Goal: Answer question/provide support

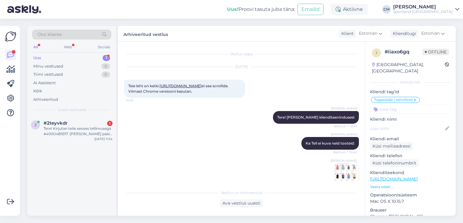
click at [92, 125] on div "#2teyvkdr 1" at bounding box center [78, 123] width 69 height 5
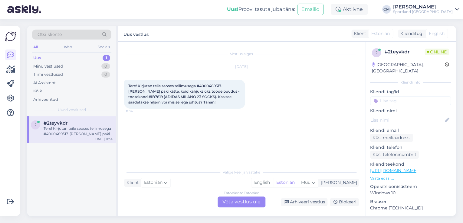
click at [225, 200] on div "Estonian to Estonian Võta vestlus üle" at bounding box center [241, 202] width 48 height 11
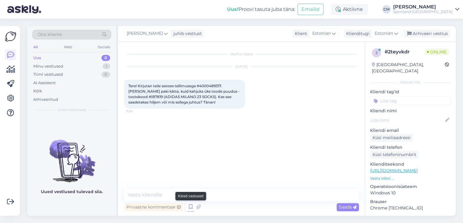
click at [191, 206] on icon at bounding box center [190, 207] width 7 height 9
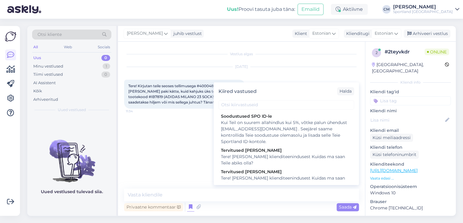
click at [269, 176] on div "Tere! [PERSON_NAME] klienditeenindusest Kuidas ma saan Teile abiks olla?" at bounding box center [286, 181] width 131 height 13
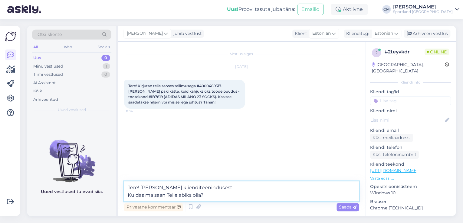
drag, startPoint x: 174, startPoint y: 198, endPoint x: 122, endPoint y: 196, distance: 52.3
click at [122, 196] on div "Vestlus algas [DATE] Tere! Kirjutan teile seoses tellimusega #4000489317. [PERS…" at bounding box center [241, 129] width 247 height 174
type textarea "Tere! [PERSON_NAME] klienditeenindusest"
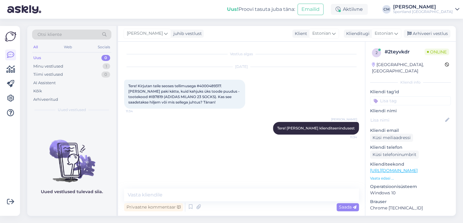
click at [206, 86] on span "Tere! Kirjutan teile seoses tellimusega #4000489317. [PERSON_NAME] paki kätte, …" at bounding box center [184, 94] width 112 height 21
copy span "4000489317"
click at [207, 83] on div "Tere! Kirjutan teile seoses tellimusega #4000489317. [PERSON_NAME] paki kätte, …" at bounding box center [184, 94] width 121 height 29
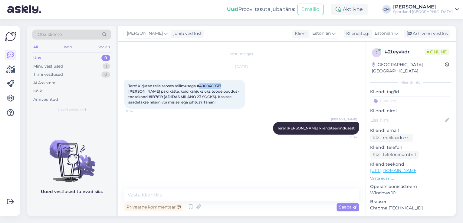
click at [207, 84] on span "Tere! Kirjutan teile seoses tellimusega #4000489317. [PERSON_NAME] paki kätte, …" at bounding box center [184, 94] width 112 height 21
click at [140, 97] on span "Tere! Kirjutan teile seoses tellimusega #4000489317. [PERSON_NAME] paki kätte, …" at bounding box center [184, 94] width 112 height 21
copy span "IB7819"
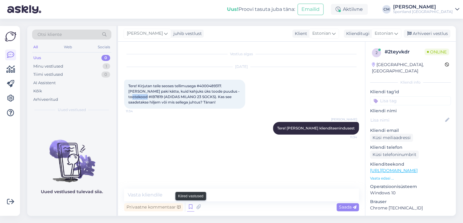
click at [190, 208] on icon at bounding box center [190, 207] width 7 height 9
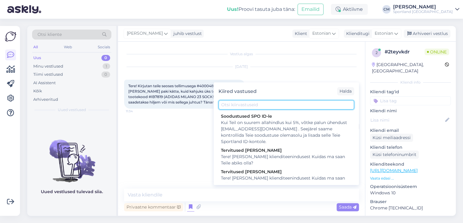
click at [264, 105] on input "text" at bounding box center [285, 104] width 135 height 9
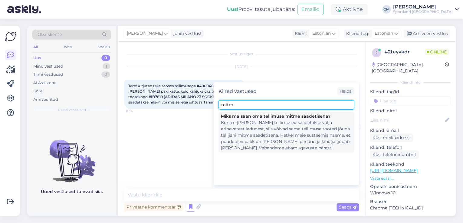
type input "mitm"
click at [270, 120] on div "Kuna e-[PERSON_NAME] tellimused saadetakse välja erinevatest ladudest, siis või…" at bounding box center [286, 136] width 131 height 32
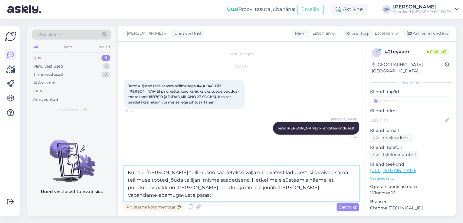
drag, startPoint x: 213, startPoint y: 196, endPoint x: 114, endPoint y: 194, distance: 99.8
click at [114, 194] on div "Otsi kliente All Web Socials Uus 0 Minu vestlused 1 Tiimi vestlused 0 AI Assist…" at bounding box center [241, 121] width 428 height 190
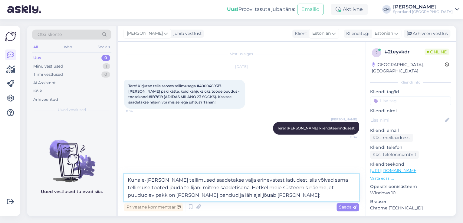
paste textarea "CC838205513EE"
drag, startPoint x: 135, startPoint y: 195, endPoint x: 168, endPoint y: 194, distance: 33.6
click at [168, 194] on textarea "Kuna e-[PERSON_NAME] tellimused saadetakse välja erinevatest ladudest, siis või…" at bounding box center [241, 188] width 235 height 28
type textarea "Kuna e-[PERSON_NAME] tellimused saadetakse välja erinevatest ladudest, siis või…"
click at [301, 200] on textarea "Kuna e-[PERSON_NAME] tellimused saadetakse välja erinevatest ladudest, siis või…" at bounding box center [241, 188] width 235 height 28
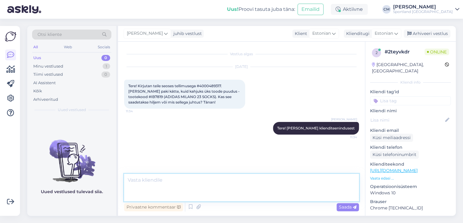
scroll to position [5, 0]
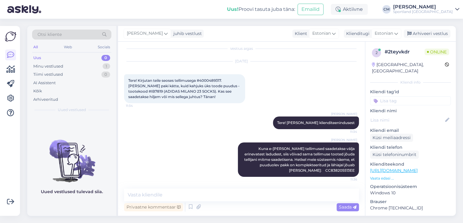
click at [397, 96] on input at bounding box center [410, 100] width 81 height 9
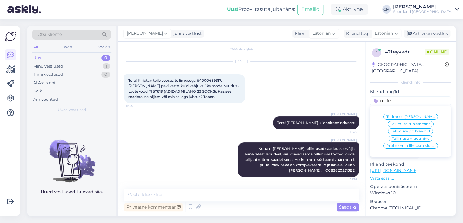
type input "tellim"
click at [400, 115] on span "Tellimuse [PERSON_NAME] info" at bounding box center [410, 117] width 48 height 4
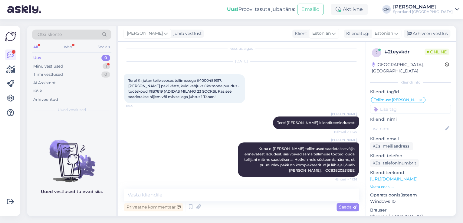
scroll to position [31, 0]
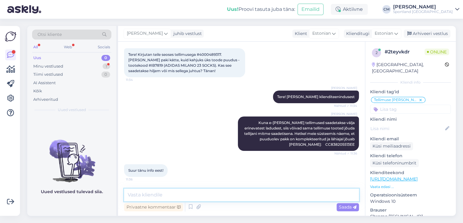
click at [140, 192] on textarea at bounding box center [241, 195] width 235 height 13
type textarea "k"
type textarea "Kas saan veel aidata?"
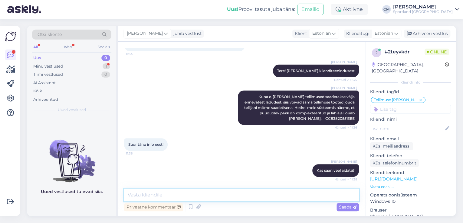
scroll to position [83, 0]
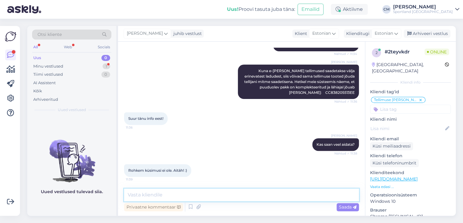
click at [184, 191] on textarea at bounding box center [241, 195] width 235 height 13
type textarea "Kena päeva jätku! :)"
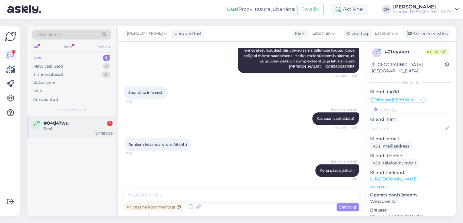
click at [94, 133] on div "0 #04tj47wu 1 Tere! [DATE] 11:39" at bounding box center [71, 127] width 89 height 22
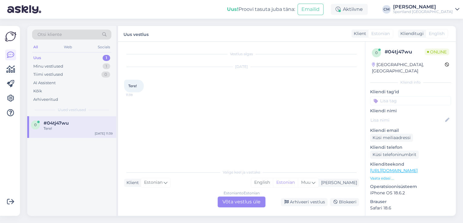
scroll to position [0, 0]
click at [248, 197] on div "Valige [PERSON_NAME] vastake Klient Estonian Mina English Estonian Muu Estonian…" at bounding box center [241, 186] width 235 height 41
click at [228, 203] on div "Estonian to Estonian Võta vestlus üle" at bounding box center [241, 202] width 48 height 11
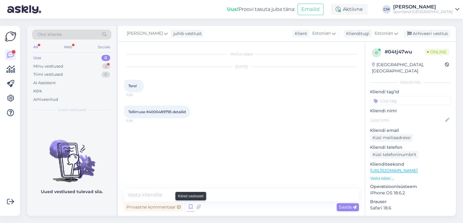
click at [191, 210] on icon at bounding box center [190, 207] width 7 height 9
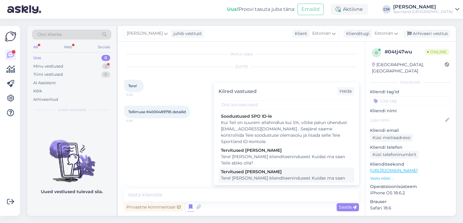
click at [277, 176] on div "Tere! [PERSON_NAME] klienditeenindusest Kuidas ma saan Teile abiks olla?" at bounding box center [286, 181] width 131 height 13
type textarea "Tere! [PERSON_NAME] klienditeenindusest Kuidas ma saan Teile abiks olla?"
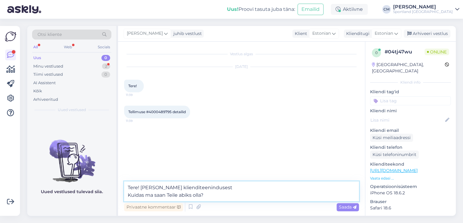
click at [257, 190] on textarea "Tere! [PERSON_NAME] klienditeenindusest Kuidas ma saan Teile abiks olla?" at bounding box center [241, 192] width 235 height 20
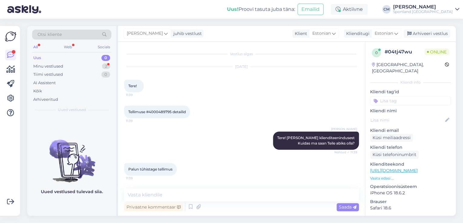
click at [162, 112] on span "Tellimuse #4000489795 detailid" at bounding box center [156, 112] width 57 height 5
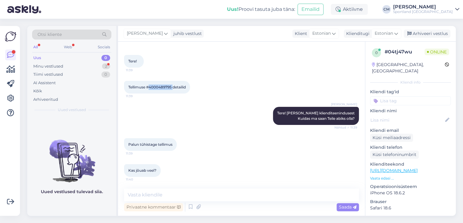
copy span "4000489795"
click at [158, 91] on div "Tellimuse #4000489795 detailid 11:39" at bounding box center [157, 87] width 66 height 13
click at [160, 87] on span "Tellimuse #4000489795 detailid" at bounding box center [156, 87] width 57 height 5
copy span "4000489795"
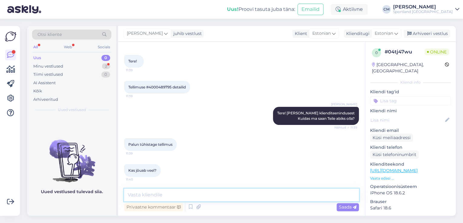
click at [159, 191] on textarea at bounding box center [241, 195] width 235 height 13
type textarea "t"
type textarea "Tellimus on tühistatud."
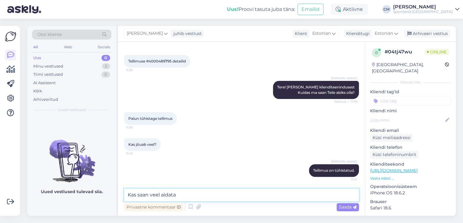
type textarea "Kas saan veel aidata?"
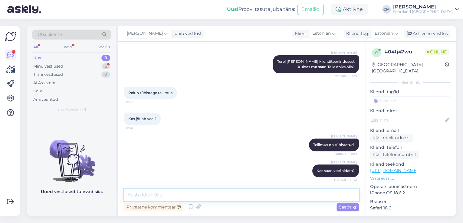
scroll to position [103, 0]
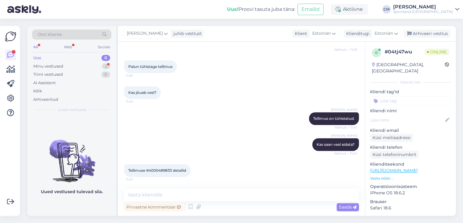
click at [165, 169] on span "Tellimuse #4000489833 detailid" at bounding box center [157, 170] width 58 height 5
copy span "4000489833"
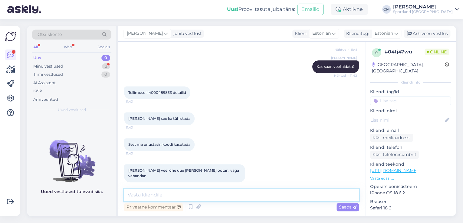
click at [163, 194] on textarea at bounding box center [241, 195] width 235 height 13
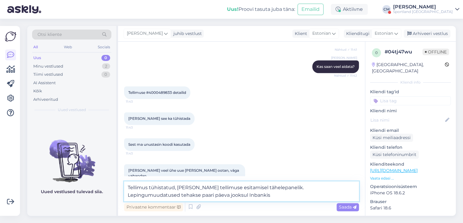
type textarea "Tellimus tühistatud, [PERSON_NAME] tellimuse esitamisel tähelepanelik. Lepingum…"
click at [274, 199] on textarea "Tellimus tühistatud, [PERSON_NAME] tellimuse esitamisel tähelepanelik. Lepingum…" at bounding box center [241, 192] width 235 height 20
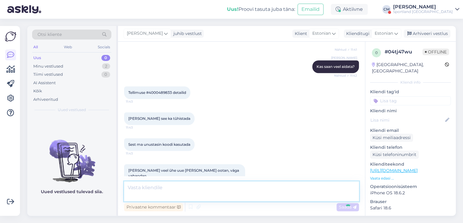
scroll to position [218, 0]
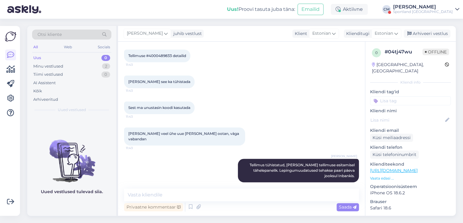
click at [420, 13] on div "Sportland [GEOGRAPHIC_DATA]" at bounding box center [423, 11] width 60 height 5
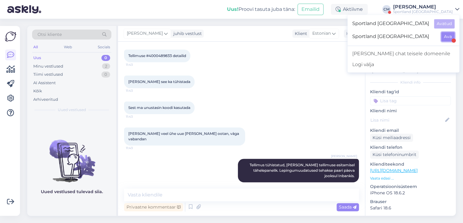
click at [449, 36] on button "Ava" at bounding box center [447, 36] width 13 height 9
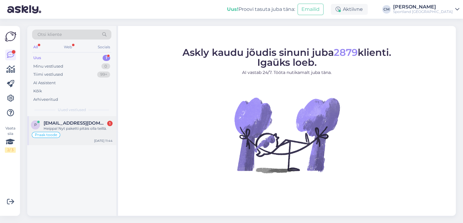
click at [102, 120] on div "p [EMAIL_ADDRESS][DOMAIN_NAME] 1 Heippa! Nyt paketti pitäis olla teillä. Praak …" at bounding box center [71, 130] width 89 height 29
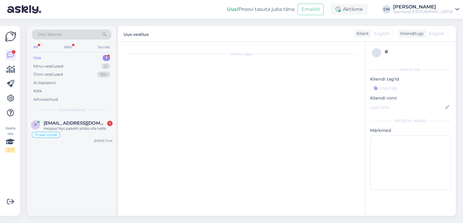
scroll to position [852, 0]
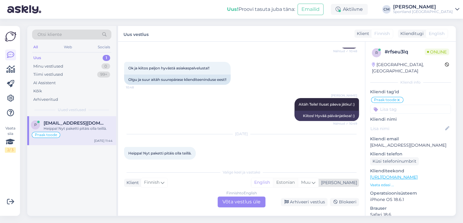
click at [298, 180] on div "Estonian" at bounding box center [285, 182] width 25 height 9
click at [239, 198] on div "Finnish to Estonian Võta vestlus üle" at bounding box center [241, 202] width 48 height 11
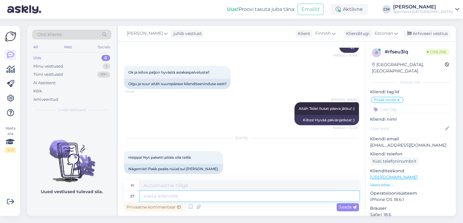
click at [237, 199] on textarea at bounding box center [249, 196] width 219 height 10
type textarea "R"
type textarea "Tere!"
type textarea "Hei!"
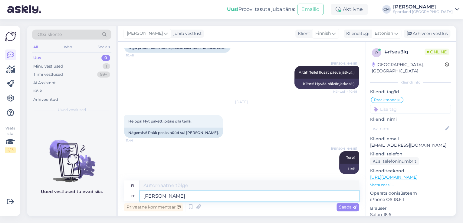
type textarea "[PERSON_NAME] C"
type textarea "[PERSON_NAME]"
type textarea "[PERSON_NAME] [PERSON_NAME]"
type textarea "Minä [PERSON_NAME]"
type textarea "[PERSON_NAME] klienditeenindusest"
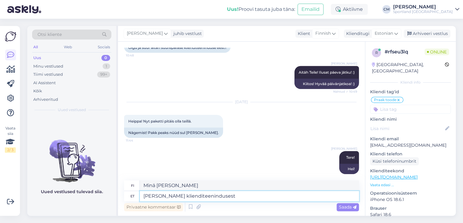
type textarea "[PERSON_NAME] asiakaspalvelusta."
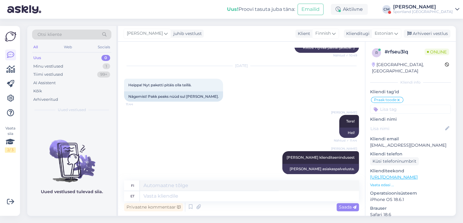
click at [422, 15] on div "Uus! Proovi tasuta [PERSON_NAME]: Emailid Aktiivne [PERSON_NAME] Sportland [GEO…" at bounding box center [231, 9] width 463 height 19
click at [431, 10] on div "Sportland [GEOGRAPHIC_DATA]" at bounding box center [423, 11] width 60 height 5
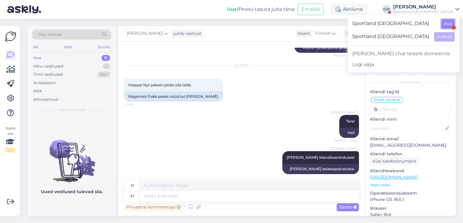
click at [449, 26] on button "Ava" at bounding box center [447, 23] width 13 height 9
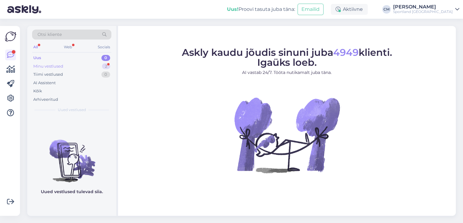
click at [99, 70] on div "Minu vestlused 2" at bounding box center [71, 66] width 79 height 8
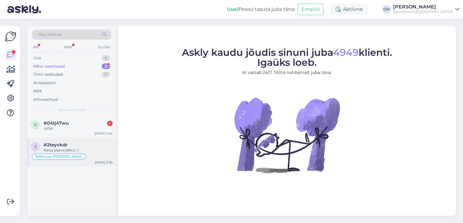
click at [83, 157] on div "Tellimuse [PERSON_NAME] info" at bounding box center [72, 156] width 82 height 7
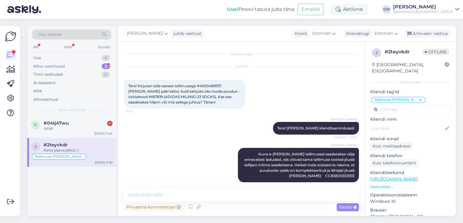
scroll to position [109, 0]
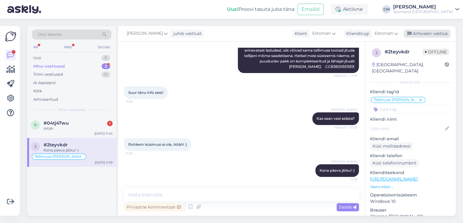
click at [424, 33] on div "Arhiveeri vestlus" at bounding box center [426, 34] width 47 height 8
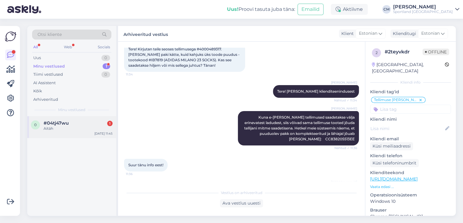
click at [82, 137] on div "0 #04tj47wu 1 Aitäh [DATE] 11:45" at bounding box center [71, 127] width 89 height 22
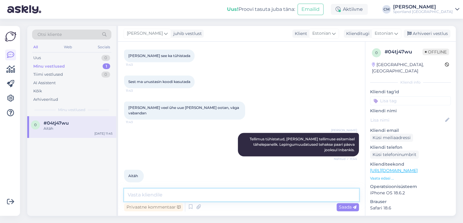
click at [232, 195] on textarea at bounding box center [241, 195] width 235 height 13
type textarea "Kas saan veel aidata?"
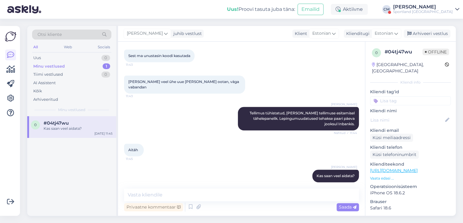
click at [428, 17] on div "Uus! Proovi tasuta [PERSON_NAME]: Emailid Aktiivne [PERSON_NAME] Sportland [GEO…" at bounding box center [231, 9] width 463 height 19
click at [433, 29] on div "[PERSON_NAME] juhib vestlust Klient [DEMOGRAPHIC_DATA] Klienditugi [DEMOGRAPHIC…" at bounding box center [286, 34] width 337 height 16
click at [432, 33] on div "Arhiveeri vestlus" at bounding box center [426, 34] width 47 height 8
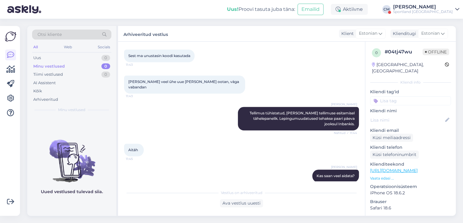
click at [403, 90] on div "Kliendi tag'id" at bounding box center [410, 97] width 81 height 17
click at [402, 96] on input at bounding box center [410, 100] width 81 height 9
type input "tü"
click at [400, 109] on div "Tellimuse tühistamine" at bounding box center [410, 117] width 81 height 17
click at [399, 109] on div "Tellimuse tühistamine" at bounding box center [410, 117] width 81 height 17
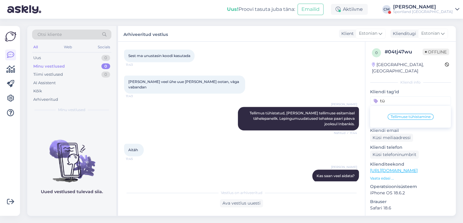
click at [399, 109] on div "Tellimuse tühistamine" at bounding box center [410, 117] width 81 height 17
click at [399, 115] on span "Tellimuse tühistamine" at bounding box center [410, 117] width 40 height 4
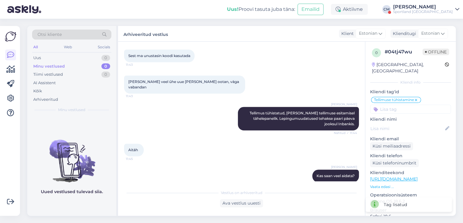
click at [433, 12] on div "Sportland [GEOGRAPHIC_DATA]" at bounding box center [423, 11] width 60 height 5
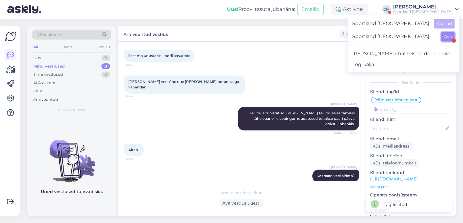
click at [448, 38] on button "Ava" at bounding box center [447, 36] width 13 height 9
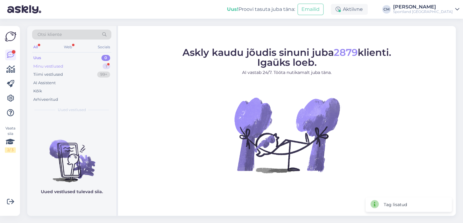
click at [99, 67] on div "Minu vestlused 1" at bounding box center [71, 66] width 79 height 8
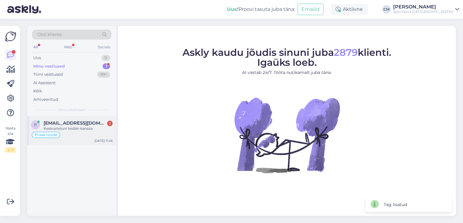
click at [97, 125] on span "[EMAIL_ADDRESS][DOMAIN_NAME]" at bounding box center [75, 123] width 63 height 5
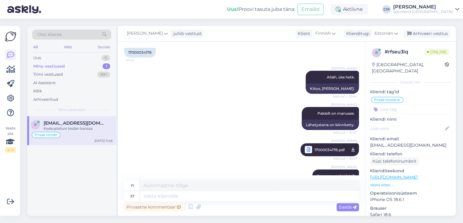
scroll to position [678, 0]
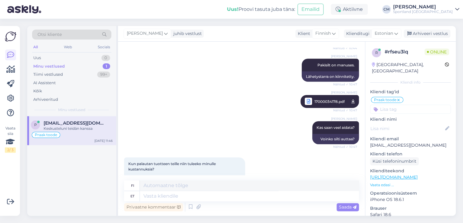
click at [328, 98] on span "17000034178.pdf" at bounding box center [329, 102] width 30 height 8
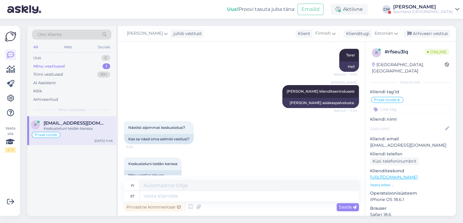
scroll to position [992, 0]
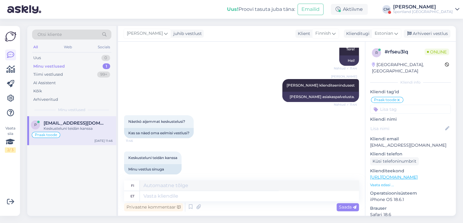
click at [440, 12] on div "Sportland [GEOGRAPHIC_DATA]" at bounding box center [423, 11] width 60 height 5
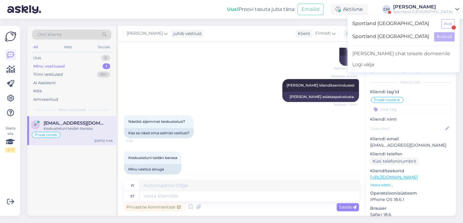
click at [451, 19] on div "Sportland [GEOGRAPHIC_DATA] Ava" at bounding box center [403, 23] width 112 height 13
click at [448, 20] on button "Ava" at bounding box center [447, 23] width 13 height 9
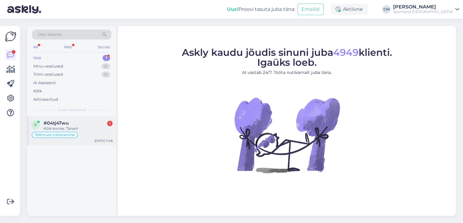
click at [99, 136] on div "Tellimuse tühistamine" at bounding box center [72, 135] width 82 height 7
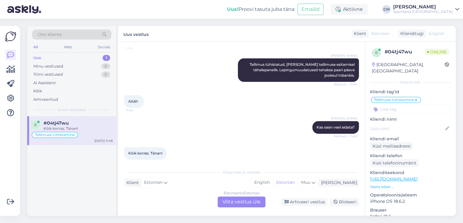
click at [251, 198] on div "Estonian to Estonian Võta vestlus üle" at bounding box center [241, 202] width 48 height 11
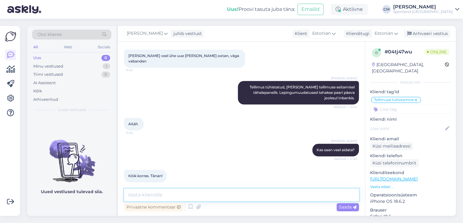
click at [233, 198] on textarea at bounding box center [241, 195] width 235 height 13
type textarea "Ilusat päeva."
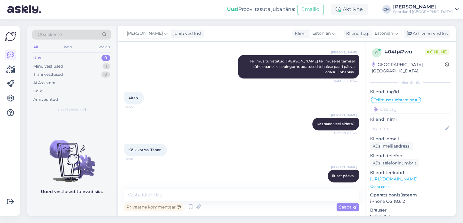
click at [429, 5] on div "[PERSON_NAME]" at bounding box center [423, 7] width 60 height 5
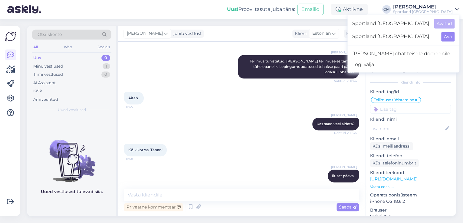
click at [448, 31] on div "Sportland [GEOGRAPHIC_DATA] Avatud Sportland [GEOGRAPHIC_DATA] Ava" at bounding box center [403, 30] width 112 height 26
click at [448, 33] on button "Ava" at bounding box center [447, 36] width 13 height 9
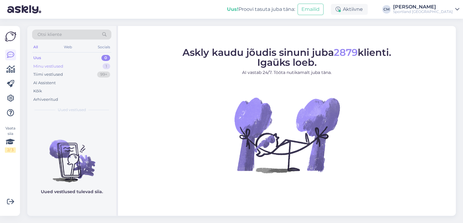
click at [73, 66] on div "Minu vestlused 1" at bounding box center [71, 66] width 79 height 8
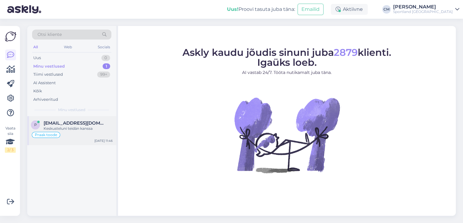
click at [62, 142] on div "p [EMAIL_ADDRESS][DOMAIN_NAME] Keskusteluni teidän kanssa Praak toode [DATE] 11…" at bounding box center [71, 130] width 89 height 29
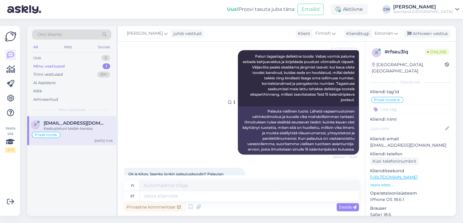
scroll to position [267, 0]
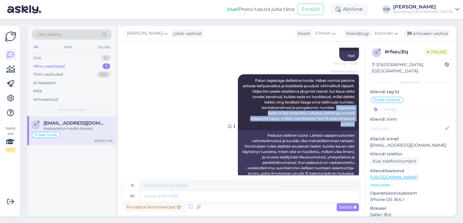
drag, startPoint x: 332, startPoint y: 102, endPoint x: 351, endPoint y: 120, distance: 26.3
click at [351, 120] on div "[PERSON_NAME] [PERSON_NAME] tagastage defektne toode. Vabas vormis palume esita…" at bounding box center [298, 102] width 121 height 56
copy span "Tagastuse saabumisel meie lattu tehakse defektiga tootele eksperthinnang, mille…"
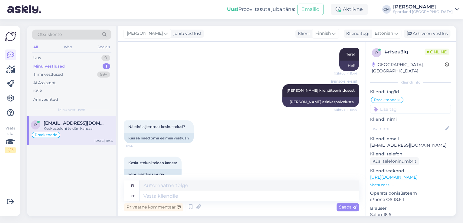
scroll to position [992, 0]
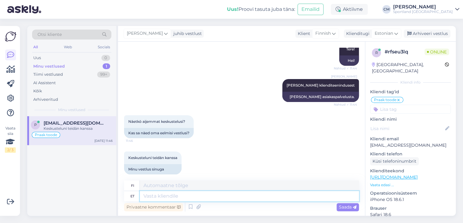
click at [237, 198] on textarea at bounding box center [249, 196] width 219 height 10
type textarea "Jah n"
type textarea "Kyllä"
type textarea "Jah näen,"
type textarea "Kyllä, näen."
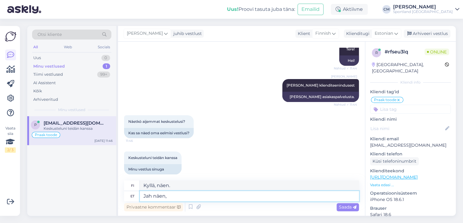
paste textarea "Tagastuse saabumisel meie lattu tehakse defektiga tootele eksperthinnang, mille…"
type textarea "Jah näen, Tagastuse saabumisel meie lattu tehakse defektiga tootele eksperthinn…"
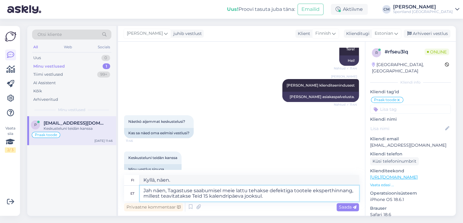
type textarea "Kyllä, ymmärrän. Kun palautus saapuu varastollemme, viallinen tuote tarkastetaa…"
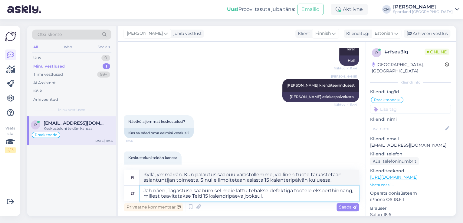
click at [171, 192] on textarea "Jah näen, Tagastuse saabumisel meie lattu tehakse defektiga tootele eksperthinn…" at bounding box center [249, 194] width 219 height 16
type textarea "Jah näen, tagastuse saabumisel meie lattu tehakse defektiga tootele eksperthinn…"
type textarea "Kyllä, ymmärrän. Palautuksen saapuessa varastollemme suoritetaan viallisen tuot…"
click at [270, 198] on textarea "Jah näen, tagastuse saabumisel meie lattu tehakse defektiga tootele eksperthinn…" at bounding box center [249, 194] width 219 height 16
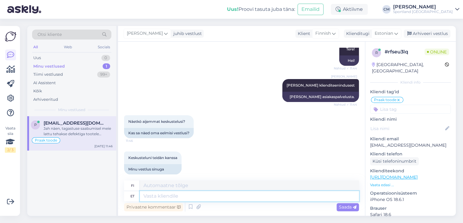
scroll to position [1051, 0]
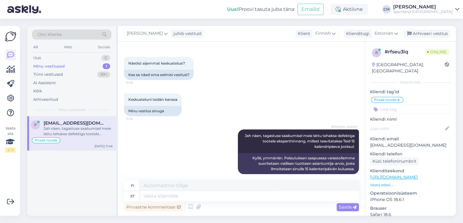
click at [395, 105] on input at bounding box center [410, 109] width 81 height 9
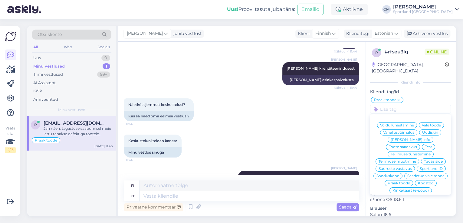
scroll to position [1050, 0]
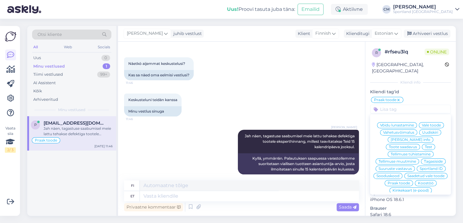
click at [199, 109] on div "Keskusteluni teidän kanssa 11:46 Minu vestlus sinuga" at bounding box center [241, 105] width 235 height 36
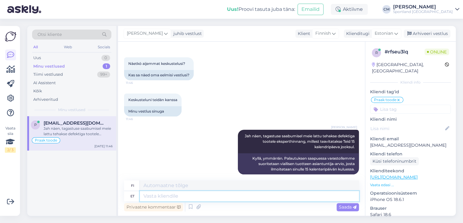
click at [210, 197] on textarea at bounding box center [249, 196] width 219 height 10
type textarea "Kas s"
type textarea "On"
type textarea "Kas san"
type textarea "Voinko"
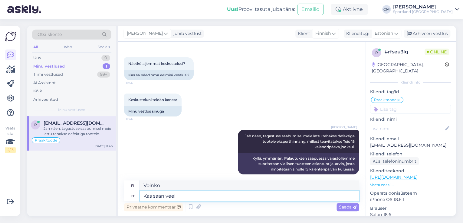
type textarea "Kas saan veel k"
type textarea "Voinko saada lisää?"
type textarea "Kas saan veel kuidagi ai"
type textarea "Onko mitään keinoa, jolla [PERSON_NAME]"
type textarea "Kas saan veel kuidagi aidata"
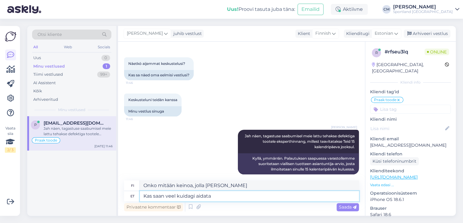
type textarea "Voinko auttaa jotenkin muuten?"
type textarea "Kas saan veel kuidagi aidata?"
type textarea "Voinko auttaa jotenkin muulla tavalla?"
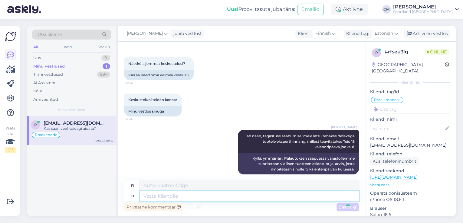
scroll to position [1087, 0]
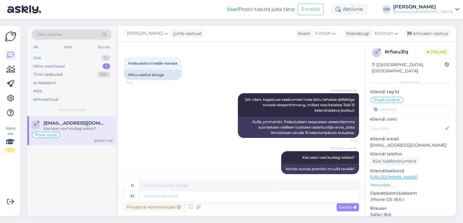
drag, startPoint x: 429, startPoint y: 11, endPoint x: 438, endPoint y: 15, distance: 9.1
click at [429, 11] on div "Sportland [GEOGRAPHIC_DATA]" at bounding box center [423, 11] width 60 height 5
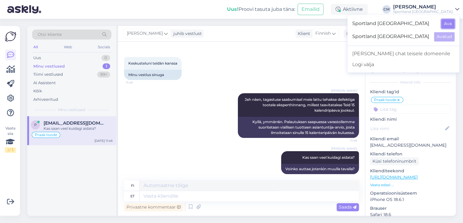
click at [454, 22] on button "Ava" at bounding box center [447, 23] width 13 height 9
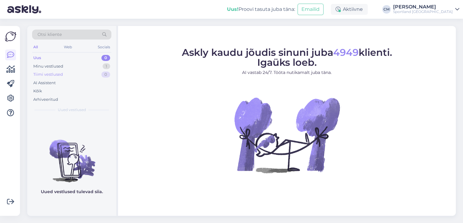
click at [92, 71] on div "Tiimi vestlused 0" at bounding box center [71, 74] width 79 height 8
click at [96, 65] on div "Minu vestlused 1" at bounding box center [71, 66] width 79 height 8
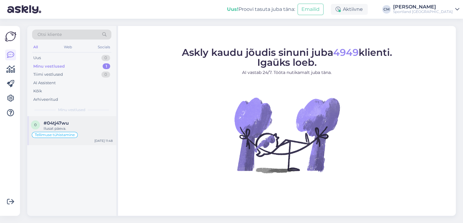
click at [90, 121] on div "#04tj47wu" at bounding box center [78, 123] width 69 height 5
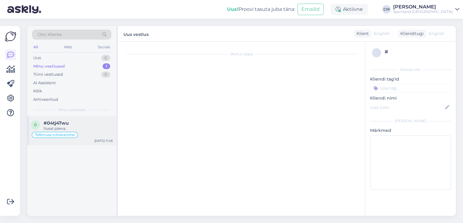
scroll to position [322, 0]
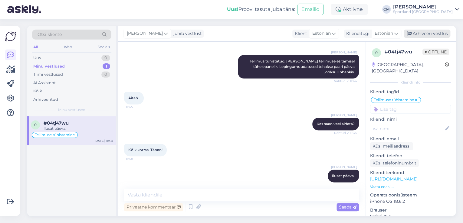
click at [437, 35] on div "Arhiveeri vestlus" at bounding box center [426, 34] width 47 height 8
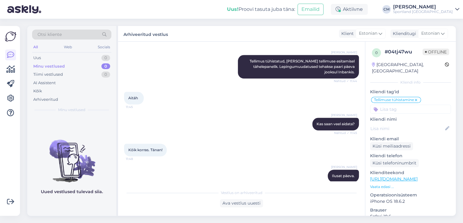
click at [442, 9] on div "Sportland [GEOGRAPHIC_DATA]" at bounding box center [423, 11] width 60 height 5
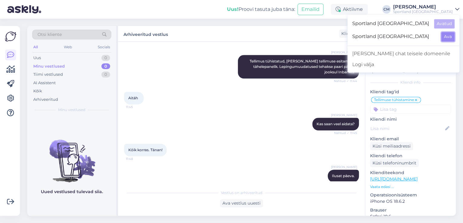
click at [446, 35] on button "Ava" at bounding box center [447, 36] width 13 height 9
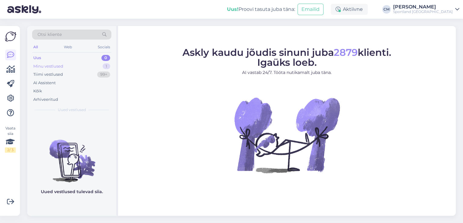
click at [70, 65] on div "Minu vestlused 1" at bounding box center [71, 66] width 79 height 8
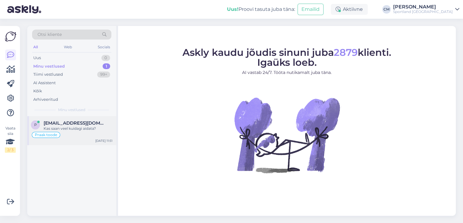
click at [67, 123] on span "[EMAIL_ADDRESS][DOMAIN_NAME]" at bounding box center [75, 123] width 63 height 5
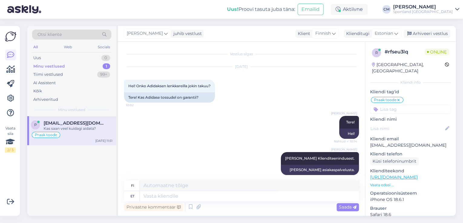
scroll to position [1087, 0]
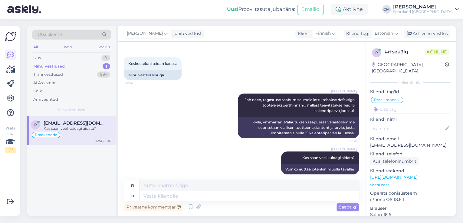
click at [421, 25] on div "Otsi kliente All Web Socials Uus 0 Minu vestlused 1 Tiimi vestlused 99+ AI Assi…" at bounding box center [243, 121] width 439 height 205
click at [419, 33] on div "Arhiveeri vestlus" at bounding box center [426, 34] width 47 height 8
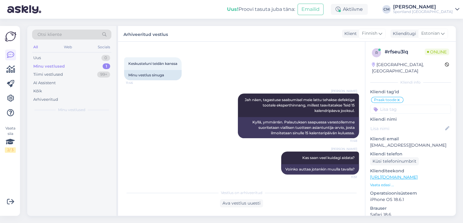
scroll to position [1081, 0]
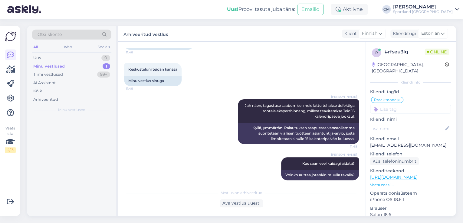
click at [435, 13] on div "Sportland [GEOGRAPHIC_DATA]" at bounding box center [423, 11] width 60 height 5
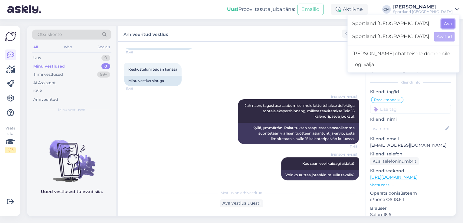
click at [445, 27] on button "Ava" at bounding box center [447, 23] width 13 height 9
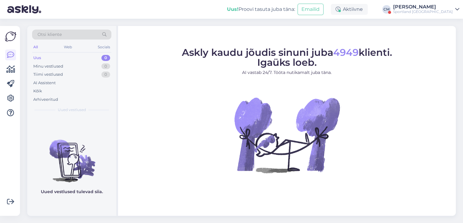
click at [431, 12] on div "Sportland [GEOGRAPHIC_DATA]" at bounding box center [423, 11] width 60 height 5
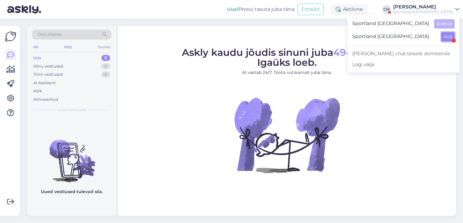
click at [448, 37] on button "Ava" at bounding box center [447, 36] width 13 height 9
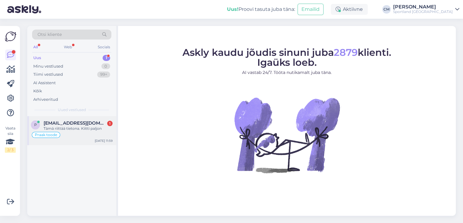
click at [76, 121] on span "[EMAIL_ADDRESS][DOMAIN_NAME]" at bounding box center [75, 123] width 63 height 5
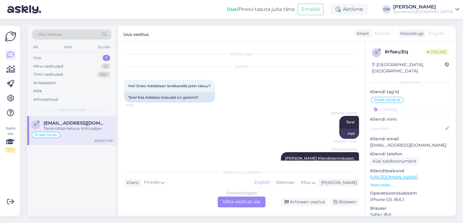
scroll to position [1127, 0]
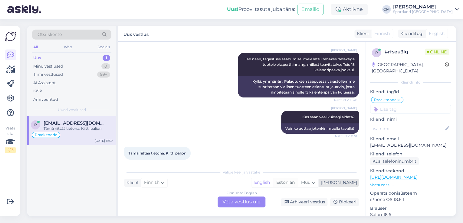
click at [298, 183] on div "Estonian" at bounding box center [285, 182] width 25 height 9
click at [240, 196] on div "Finnish to Estonian" at bounding box center [241, 193] width 33 height 5
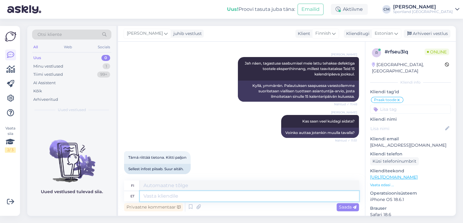
click at [216, 196] on textarea at bounding box center [249, 196] width 219 height 10
type textarea "I"
type textarea "P"
type textarea "Ilusat p"
type textarea "Kaunis"
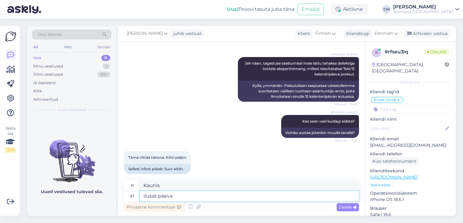
type textarea "Ilusat päeva j"
type textarea "Hyvää päivänjatkoa"
type textarea "Ilusat päeva jätku!"
type textarea "Hyvää päivänjatkoa!"
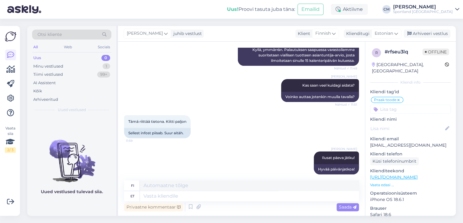
click at [419, 28] on div "[PERSON_NAME] juhib vestlust Klient Finnish Klienditugi Estonian Arhiveeri vest…" at bounding box center [286, 34] width 337 height 16
click at [421, 31] on div "Arhiveeri vestlus" at bounding box center [426, 34] width 47 height 8
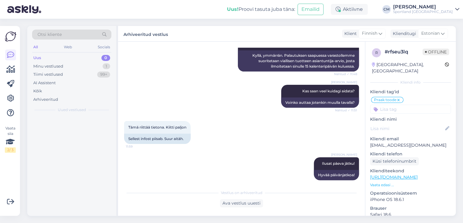
click at [427, 11] on div "Sportland [GEOGRAPHIC_DATA]" at bounding box center [423, 11] width 60 height 5
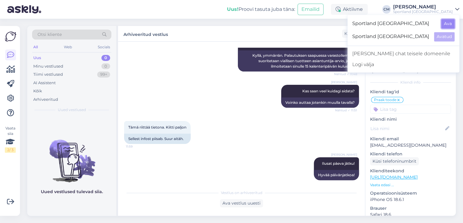
click at [447, 24] on button "Ava" at bounding box center [447, 23] width 13 height 9
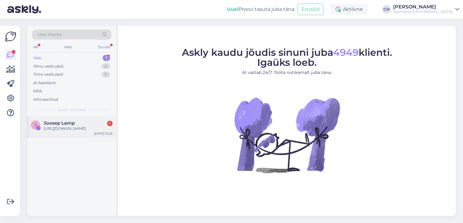
click at [97, 125] on div "Joosep Lamp 1" at bounding box center [78, 123] width 69 height 5
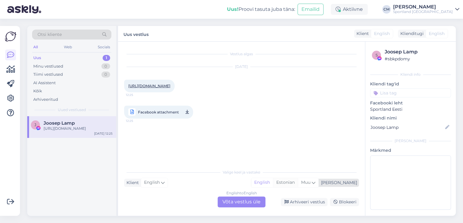
click at [298, 187] on div "Estonian" at bounding box center [285, 182] width 25 height 9
click at [247, 197] on div "English to Estonian Võta vestlus üle" at bounding box center [241, 202] width 48 height 11
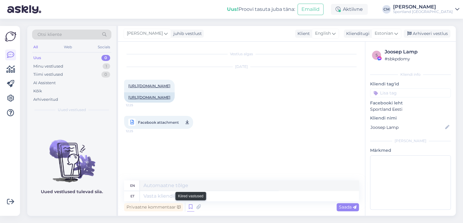
click at [189, 206] on icon at bounding box center [190, 207] width 7 height 9
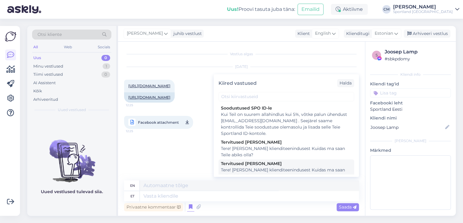
click at [285, 169] on div "Tere! [PERSON_NAME] klienditeenindusest Kuidas ma saan Teile abiks olla?" at bounding box center [286, 173] width 131 height 13
type textarea "Hello! I'm [PERSON_NAME] from customer service How can I help you?"
type textarea "Tere! [PERSON_NAME] klienditeenindusest Kuidas ma saan Teile abiks olla?"
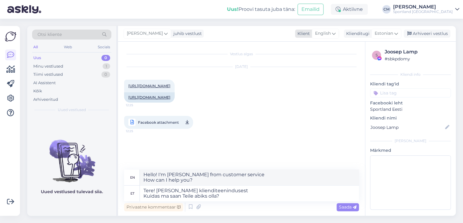
click at [324, 32] on span "English" at bounding box center [323, 33] width 16 height 7
type input "est"
click at [324, 57] on link "Estonian" at bounding box center [317, 61] width 67 height 10
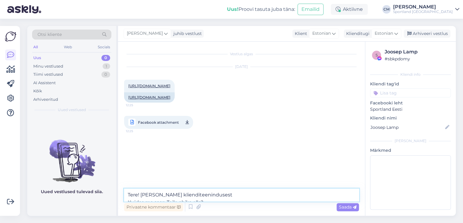
click at [249, 197] on textarea "Tere! [PERSON_NAME] klienditeenindusest Kuidas ma saan Teile abiks olla?" at bounding box center [241, 195] width 235 height 13
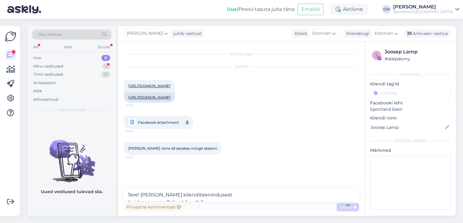
click at [228, 199] on div "Vestlus algas [DATE] [URL][DOMAIN_NAME] 12:25 [URL][DOMAIN_NAME] Facebook attac…" at bounding box center [241, 129] width 247 height 174
click at [228, 196] on div "Vestlus algas [DATE] [URL][DOMAIN_NAME] 12:25 [URL][DOMAIN_NAME] Facebook attac…" at bounding box center [241, 129] width 247 height 174
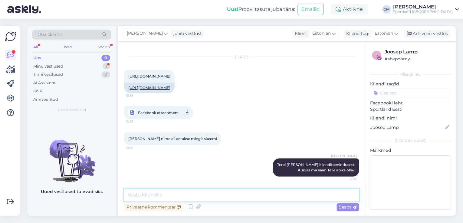
click at [229, 196] on textarea at bounding box center [241, 195] width 235 height 13
click at [74, 35] on div "Otsi kliente" at bounding box center [71, 35] width 79 height 10
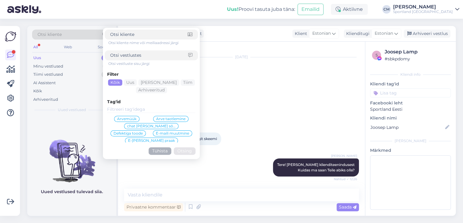
click at [118, 52] on div at bounding box center [151, 56] width 93 height 10
click at [119, 54] on input at bounding box center [149, 55] width 78 height 6
click at [119, 53] on input at bounding box center [149, 55] width 78 height 6
type input "[PERSON_NAME]"
click at [184, 154] on button "Otsing" at bounding box center [185, 152] width 22 height 8
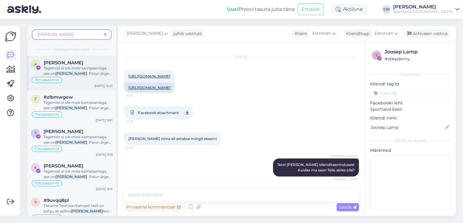
click at [70, 74] on span ". Palun ärge [MEDICAL_DATA] reklaamil kuvatud [PERSON_NAME] ning ärge sisestage…" at bounding box center [78, 84] width 68 height 26
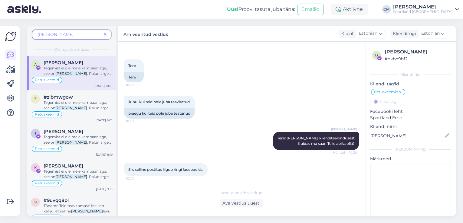
scroll to position [226, 0]
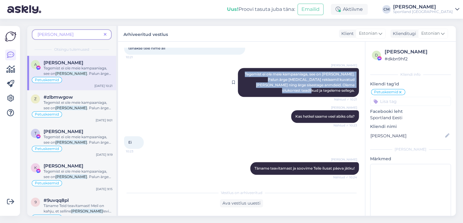
drag, startPoint x: 245, startPoint y: 78, endPoint x: 351, endPoint y: 91, distance: 106.9
click at [351, 91] on div "[PERSON_NAME] Tegemist ei ole meie kampaaniaga, see on [PERSON_NAME]. Palun ärg…" at bounding box center [298, 82] width 121 height 29
copy span "Tegemist ei ole meie kampaaniaga, see on [PERSON_NAME]. Palun ärge [MEDICAL_DAT…"
click at [102, 34] on span at bounding box center [105, 34] width 8 height 6
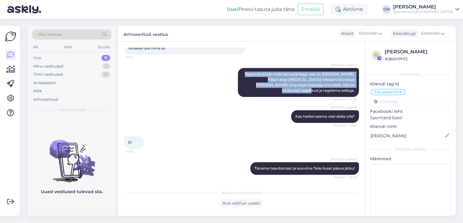
click at [105, 58] on div "0" at bounding box center [105, 58] width 9 height 6
click at [106, 64] on div "1" at bounding box center [107, 67] width 8 height 6
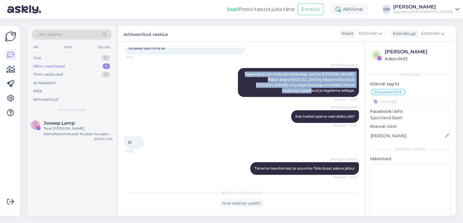
click at [86, 110] on div "Minu vestlused" at bounding box center [71, 109] width 79 height 5
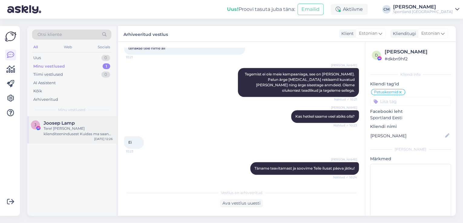
click at [82, 128] on div "Tere! [PERSON_NAME] klienditeenindusest Kuidas ma saan Teile abiks olla?" at bounding box center [78, 131] width 69 height 11
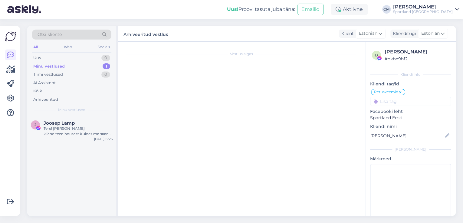
scroll to position [20, 0]
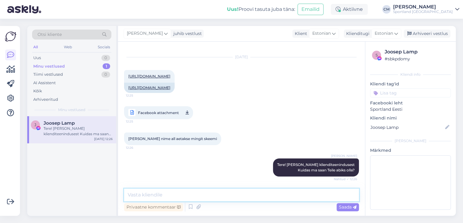
click at [236, 192] on textarea at bounding box center [241, 195] width 235 height 13
paste textarea "Tegemist ei ole meie kampaaniaga, see on [PERSON_NAME]. Palun ärge [MEDICAL_DAT…"
type textarea "Tegemist ei ole meie kampaaniaga, see on [PERSON_NAME]. Palun ärge [MEDICAL_DAT…"
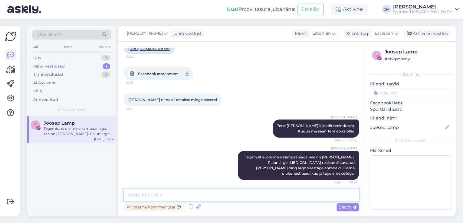
scroll to position [57, 0]
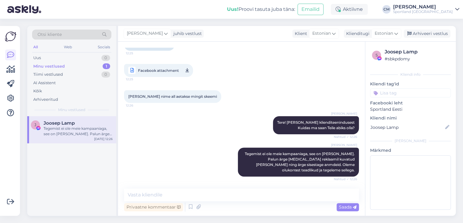
click at [404, 92] on input at bounding box center [410, 93] width 81 height 9
type input "pet"
click at [404, 112] on div "Petuskeemid" at bounding box center [410, 109] width 30 height 6
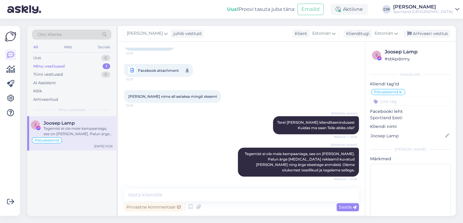
scroll to position [83, 0]
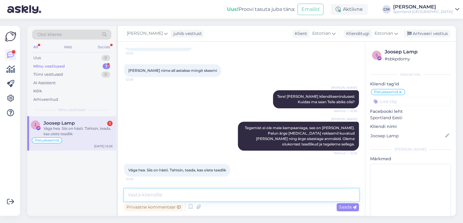
click at [243, 194] on textarea at bounding box center [241, 195] width 235 height 13
type textarea "Kas saan hetkel veel abiks olla?"
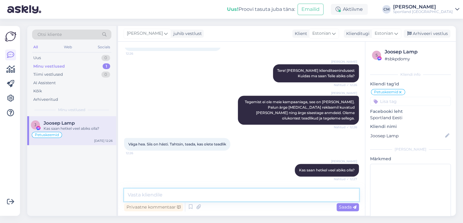
type textarea "t"
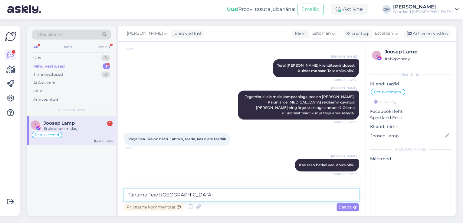
scroll to position [135, 0]
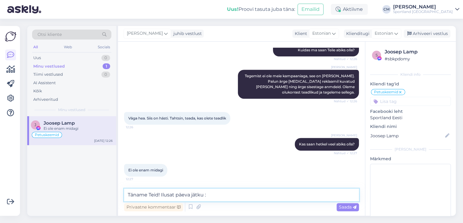
type textarea "Täname Teid! Ilusat päeva jätku :)"
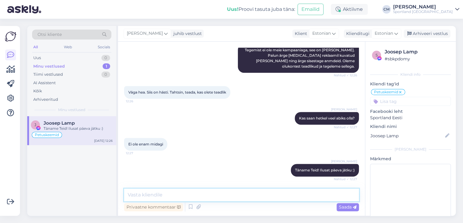
scroll to position [187, 0]
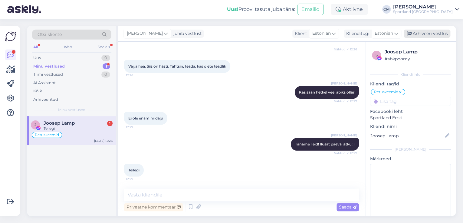
click at [432, 37] on div "Arhiveeri vestlus" at bounding box center [426, 34] width 47 height 8
